Goal: Find contact information: Find contact information

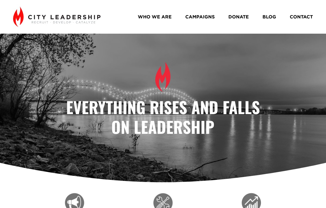
click at [162, 16] on link "WHO WE ARE" at bounding box center [155, 16] width 34 height 9
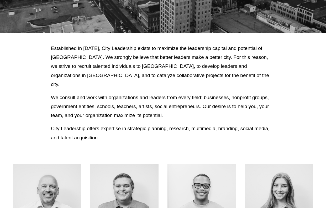
scroll to position [167, 0]
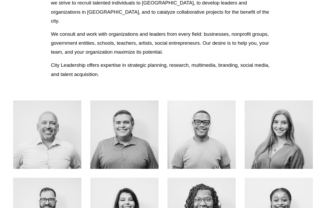
click at [51, 138] on link "About Me" at bounding box center [47, 145] width 42 height 14
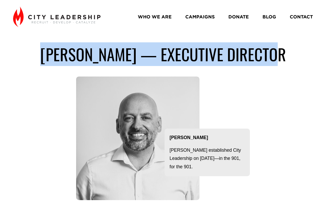
drag, startPoint x: 44, startPoint y: 57, endPoint x: 283, endPoint y: 62, distance: 239.2
click at [282, 62] on h1 "john carroll — executive director" at bounding box center [163, 54] width 300 height 20
copy h1 "john carroll — executive director"
click at [148, 16] on link "WHO WE ARE" at bounding box center [155, 16] width 34 height 9
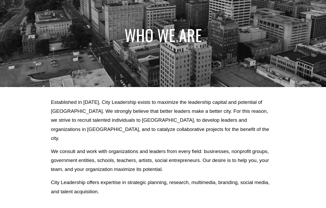
scroll to position [55, 0]
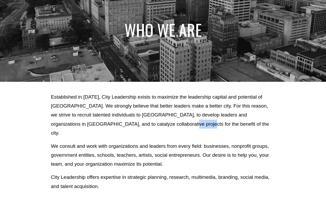
drag, startPoint x: 174, startPoint y: 122, endPoint x: 158, endPoint y: 120, distance: 16.4
click at [158, 120] on p "Established in [DATE], City Leadership exists to maximize the leadership capita…" at bounding box center [163, 114] width 224 height 45
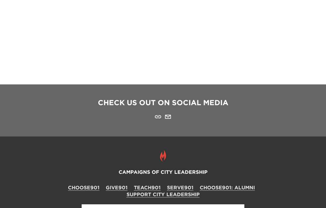
scroll to position [671, 0]
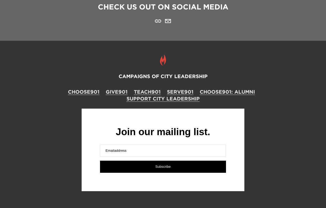
click at [87, 88] on link "CHOOSE901" at bounding box center [83, 91] width 31 height 7
click at [118, 88] on link "GIVE901" at bounding box center [117, 91] width 22 height 7
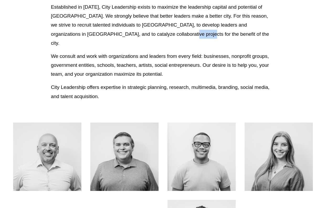
scroll to position [0, 0]
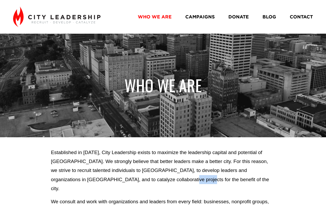
click at [238, 19] on link "DONATE" at bounding box center [238, 16] width 20 height 9
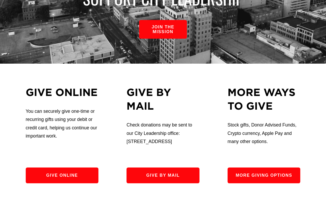
scroll to position [99, 0]
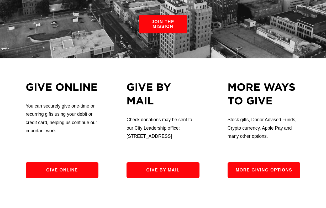
click at [171, 178] on link "Give by Mail" at bounding box center [163, 170] width 73 height 16
